Goal: Task Accomplishment & Management: Manage account settings

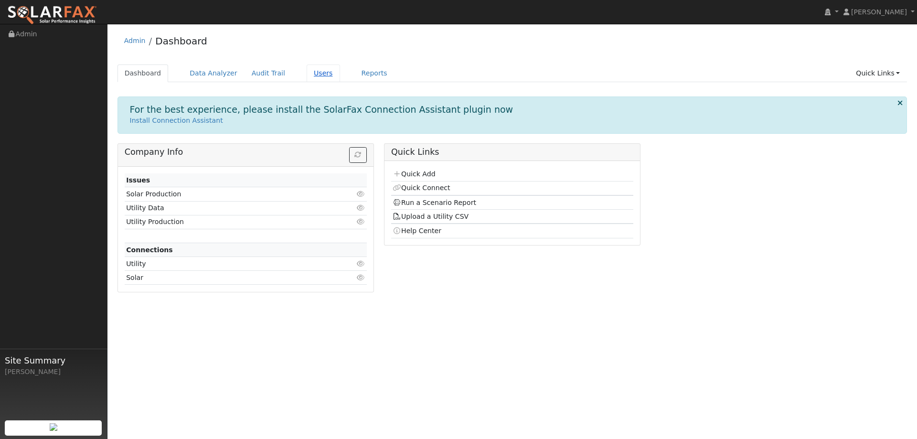
click at [310, 76] on link "Users" at bounding box center [323, 73] width 33 height 18
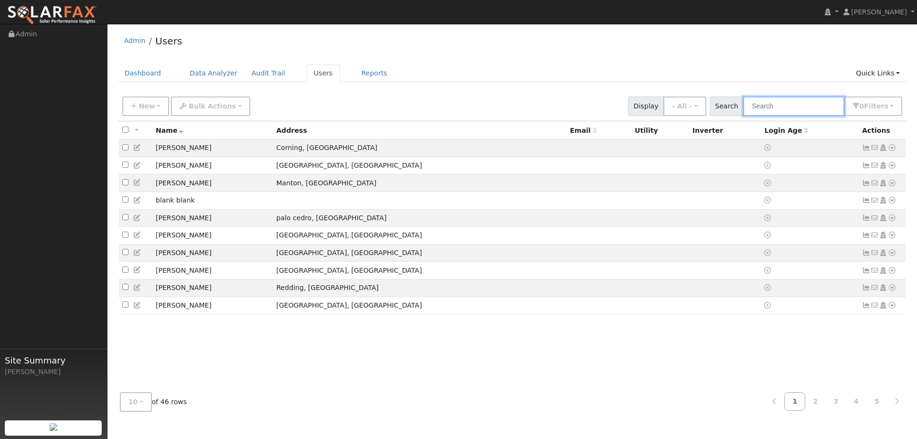
click at [780, 112] on input "text" at bounding box center [793, 107] width 101 height 20
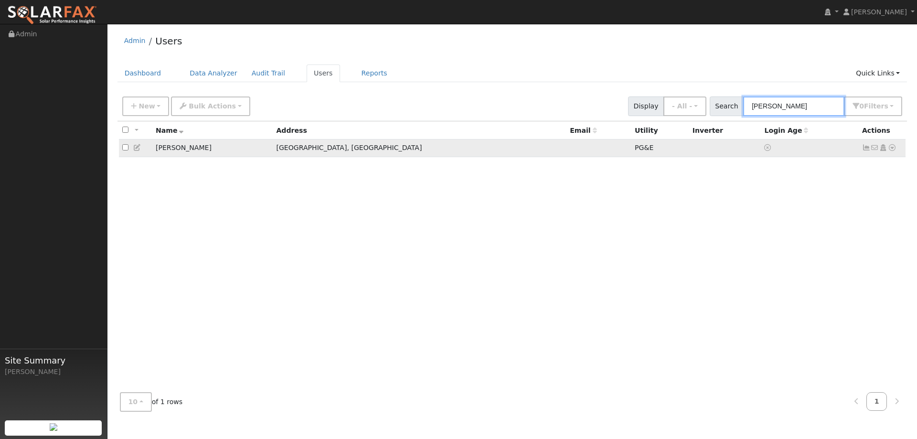
type input "michelle"
click at [186, 152] on td "Michelle Taylor" at bounding box center [212, 149] width 121 height 18
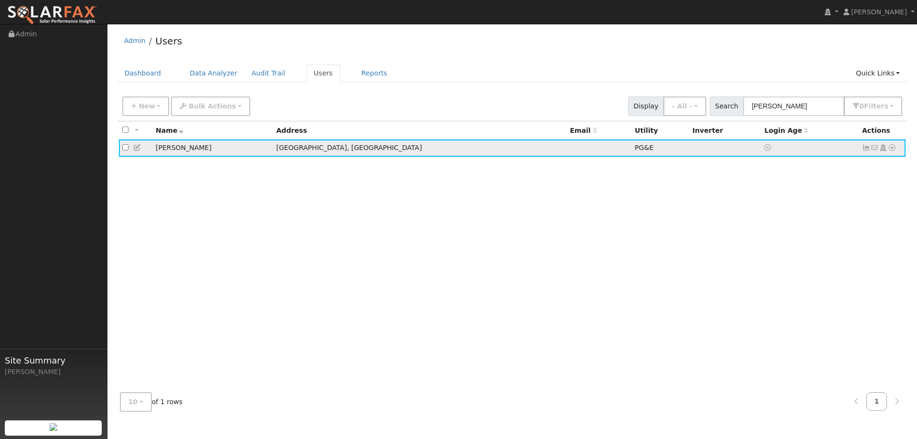
click at [868, 151] on icon at bounding box center [866, 147] width 9 height 7
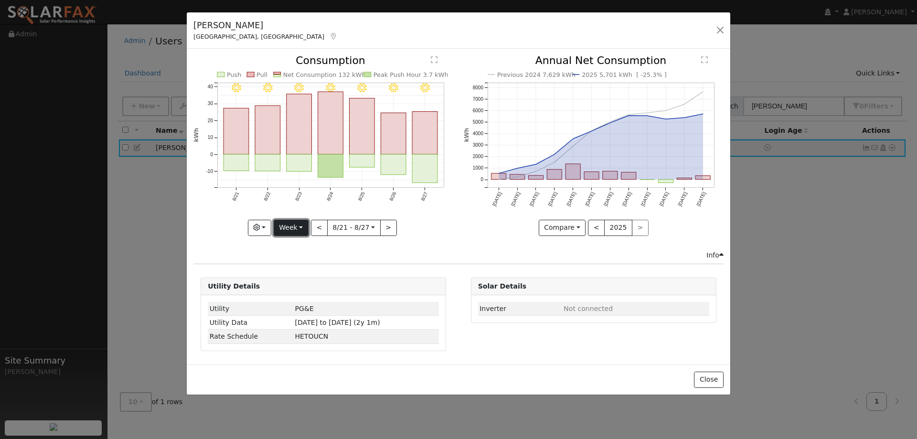
click at [298, 227] on button "Week" at bounding box center [291, 228] width 35 height 16
click at [304, 285] on link "Year" at bounding box center [307, 287] width 66 height 13
type input "2024-08-01"
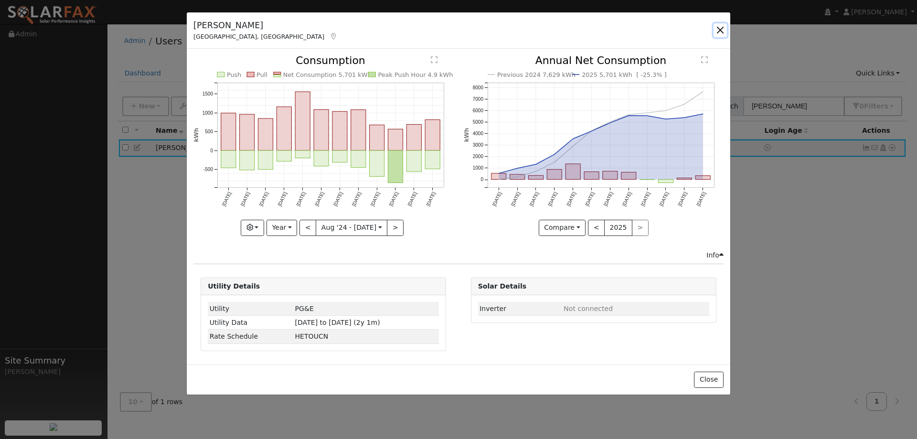
click at [720, 35] on button "button" at bounding box center [720, 29] width 13 height 13
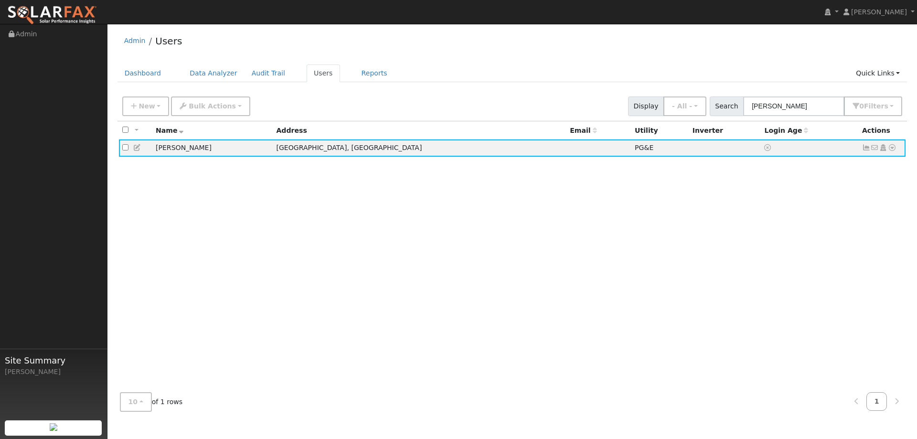
click at [526, 242] on div "All None All on page None on page Name Address Email Utility Inverter Login Age…" at bounding box center [513, 252] width 790 height 263
